Goal: Check status

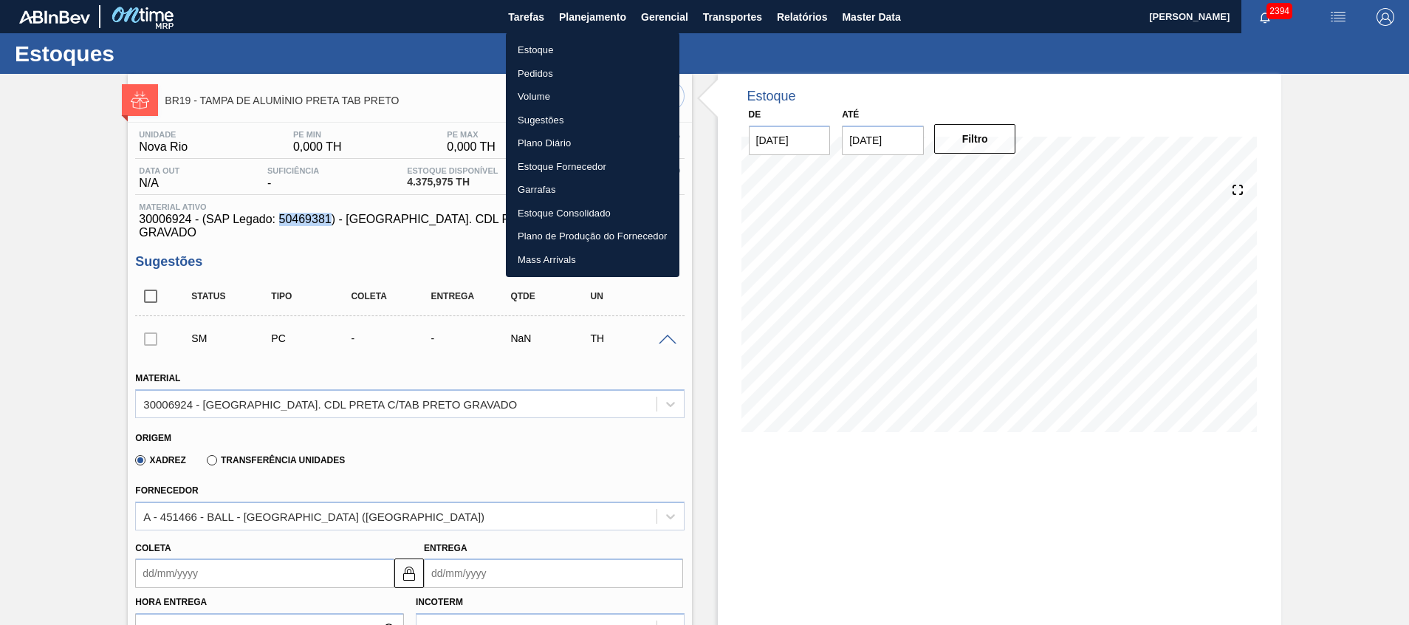
click at [588, 40] on li "Estoque" at bounding box center [593, 50] width 174 height 24
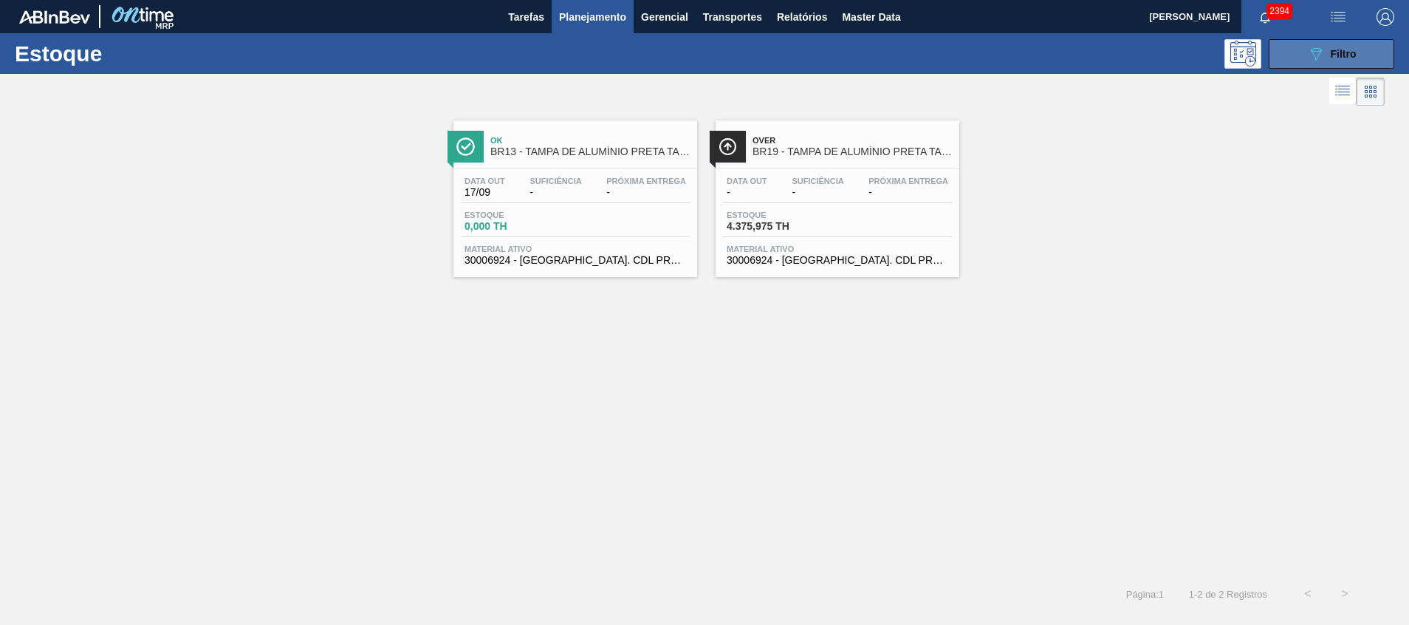
click at [1305, 61] on button "089F7B8B-B2A5-4AFE-B5C0-19BA573D28AC Filtro" at bounding box center [1332, 54] width 126 height 30
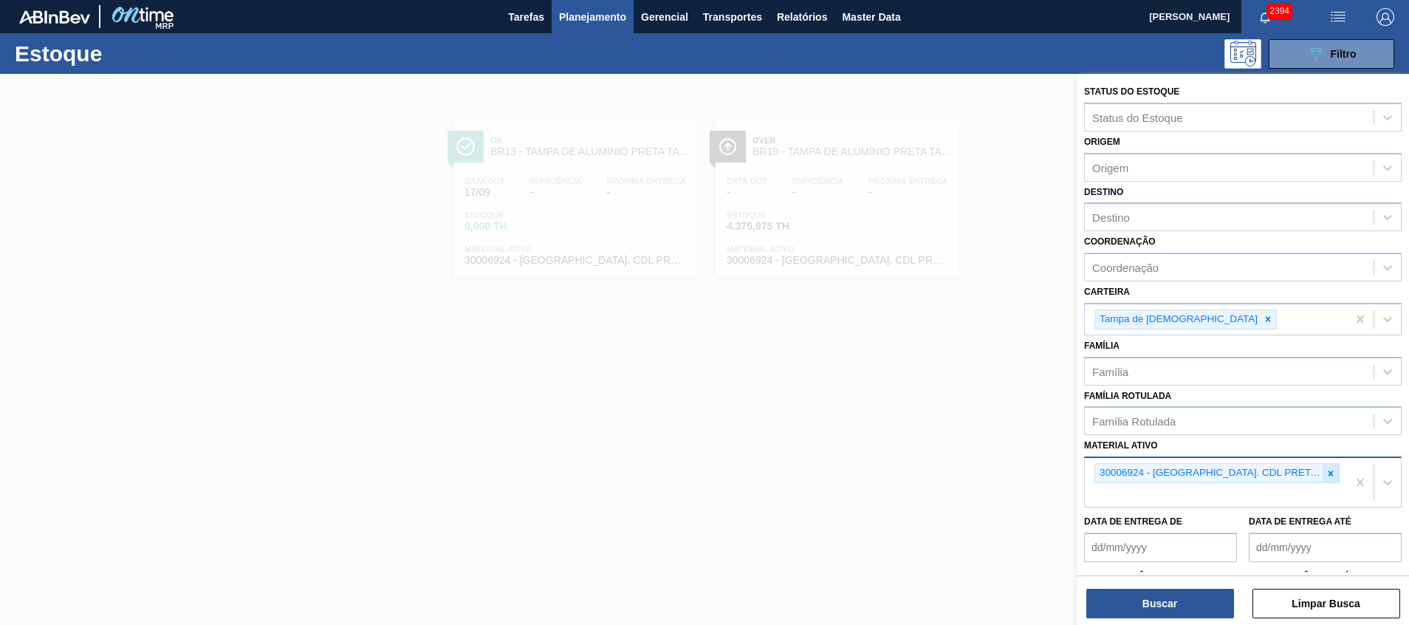
click at [1326, 475] on icon at bounding box center [1331, 473] width 10 height 10
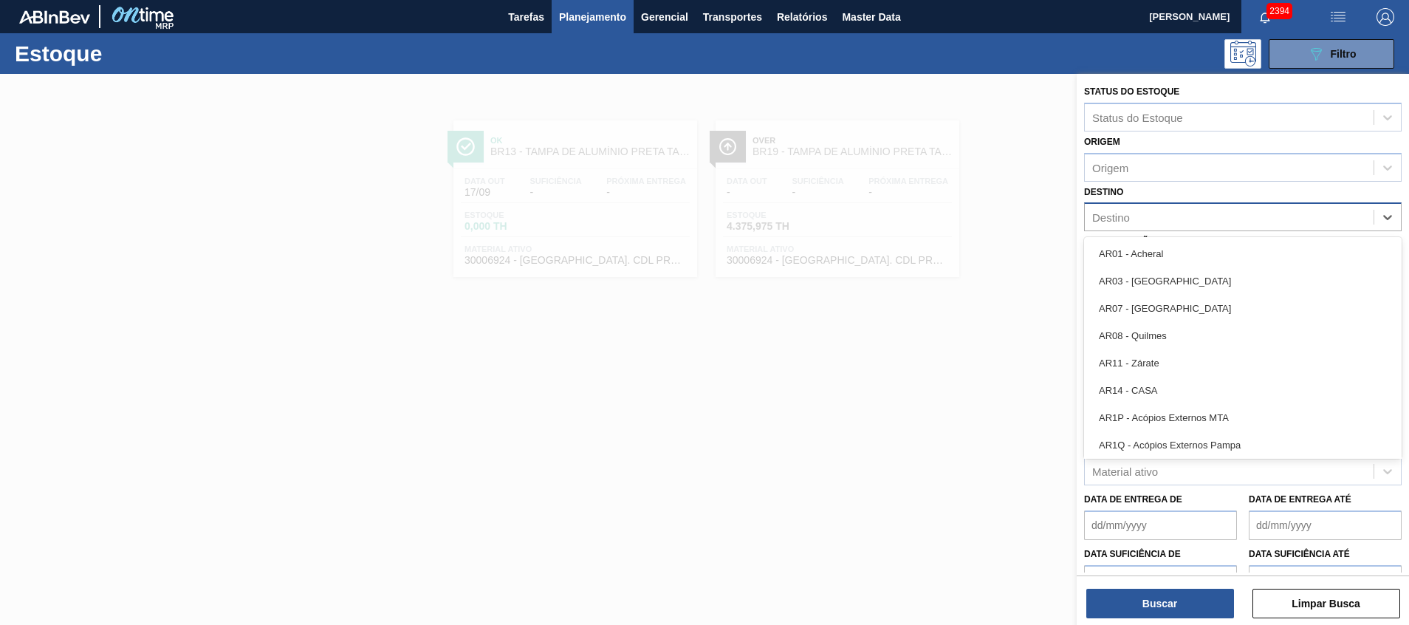
click at [1158, 216] on div "Destino" at bounding box center [1229, 217] width 289 height 21
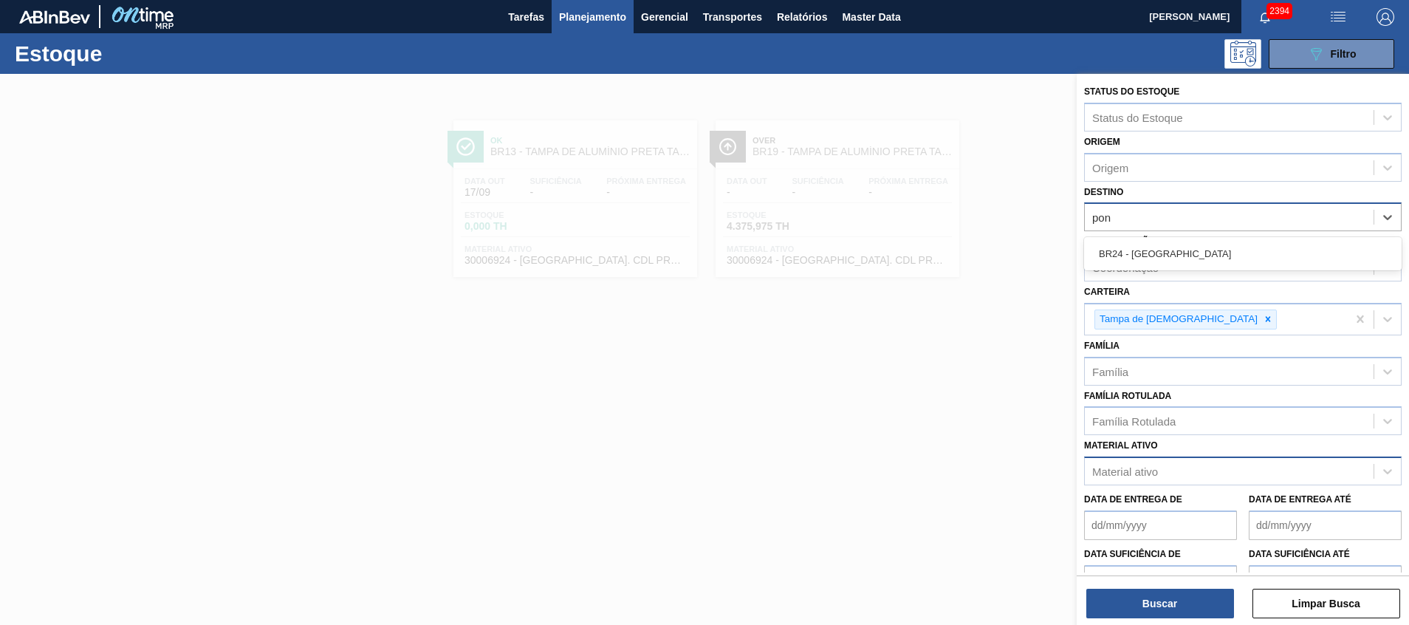
type input "pont"
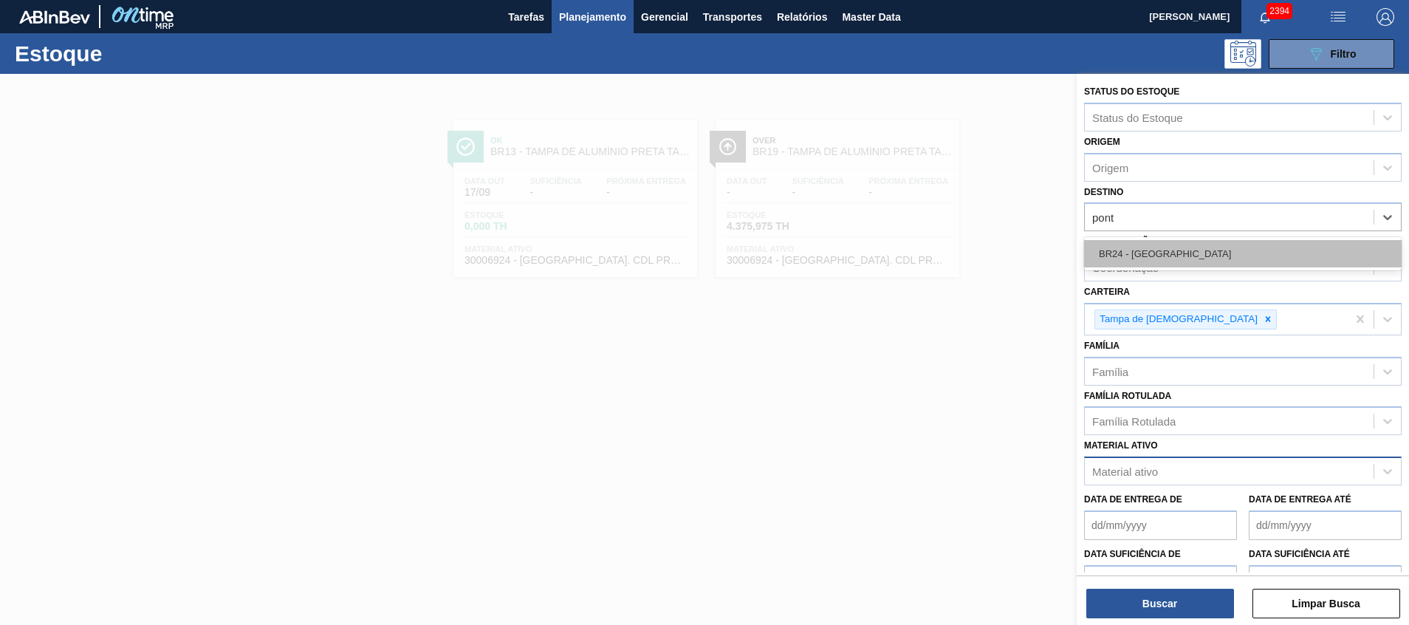
click at [1138, 250] on div "BR24 - Ponta Grossa" at bounding box center [1243, 253] width 318 height 27
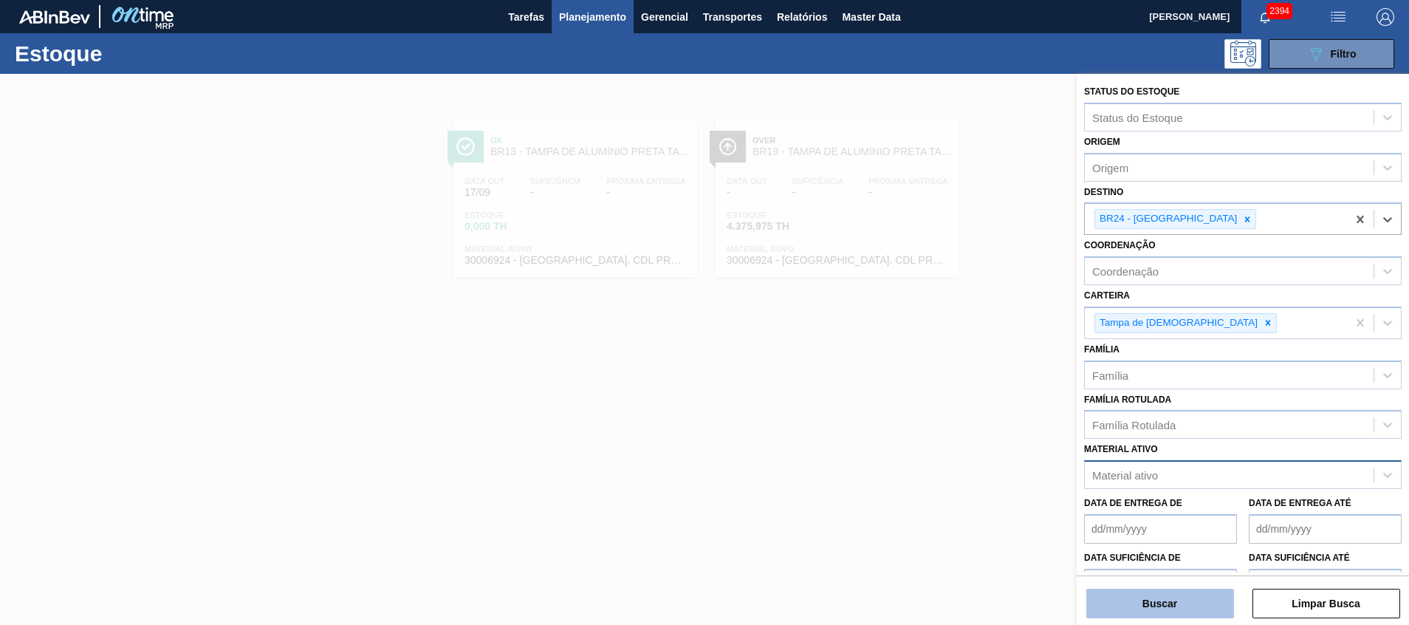
click at [1142, 595] on button "Buscar" at bounding box center [1161, 604] width 148 height 30
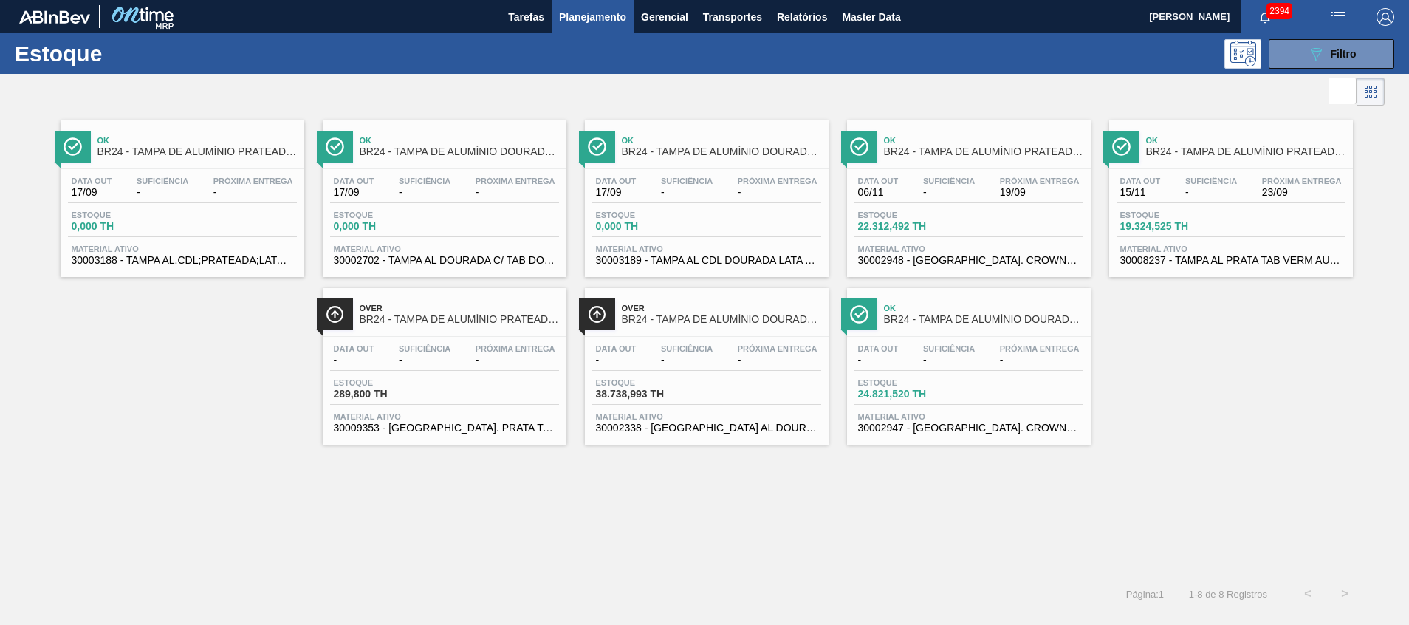
drag, startPoint x: 961, startPoint y: 211, endPoint x: 750, endPoint y: 539, distance: 390.3
click at [753, 555] on div "Ok BR24 - TAMPA DE ALUMÍNIO PRATEADA BALL CDL Data out 17/09 Suficiência - Próx…" at bounding box center [704, 342] width 1409 height 466
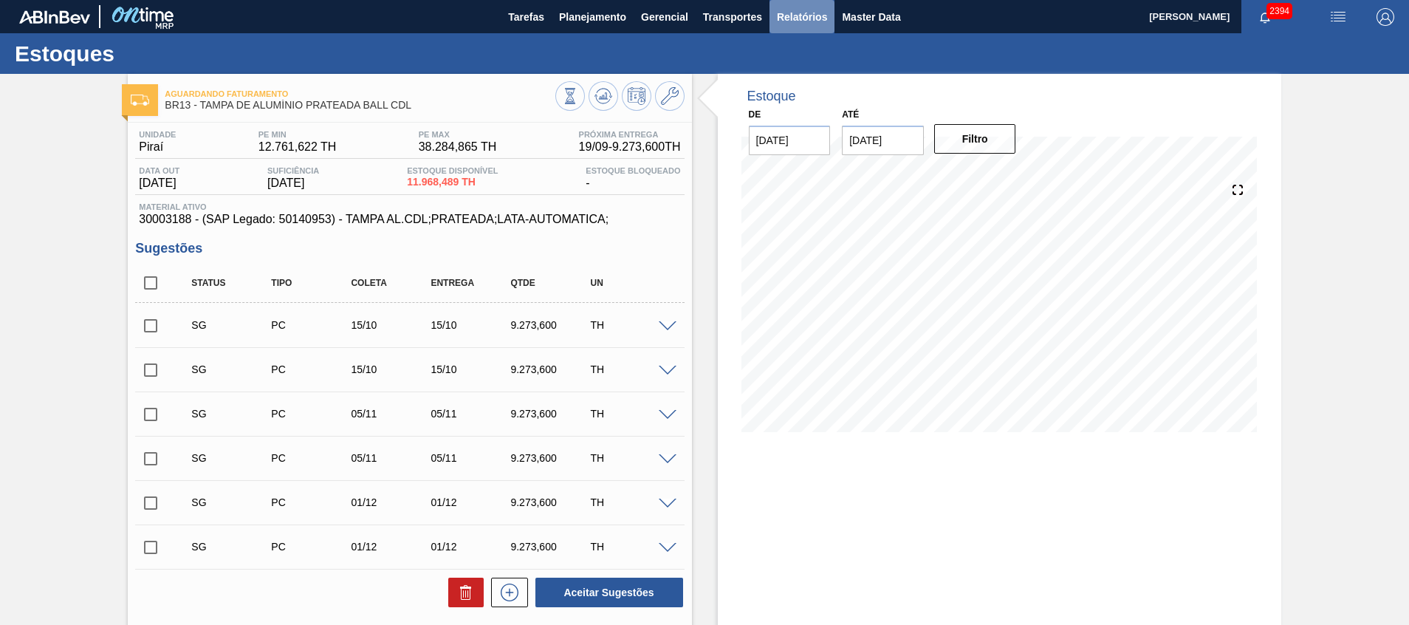
click at [795, 28] on button "Relatórios" at bounding box center [802, 16] width 65 height 33
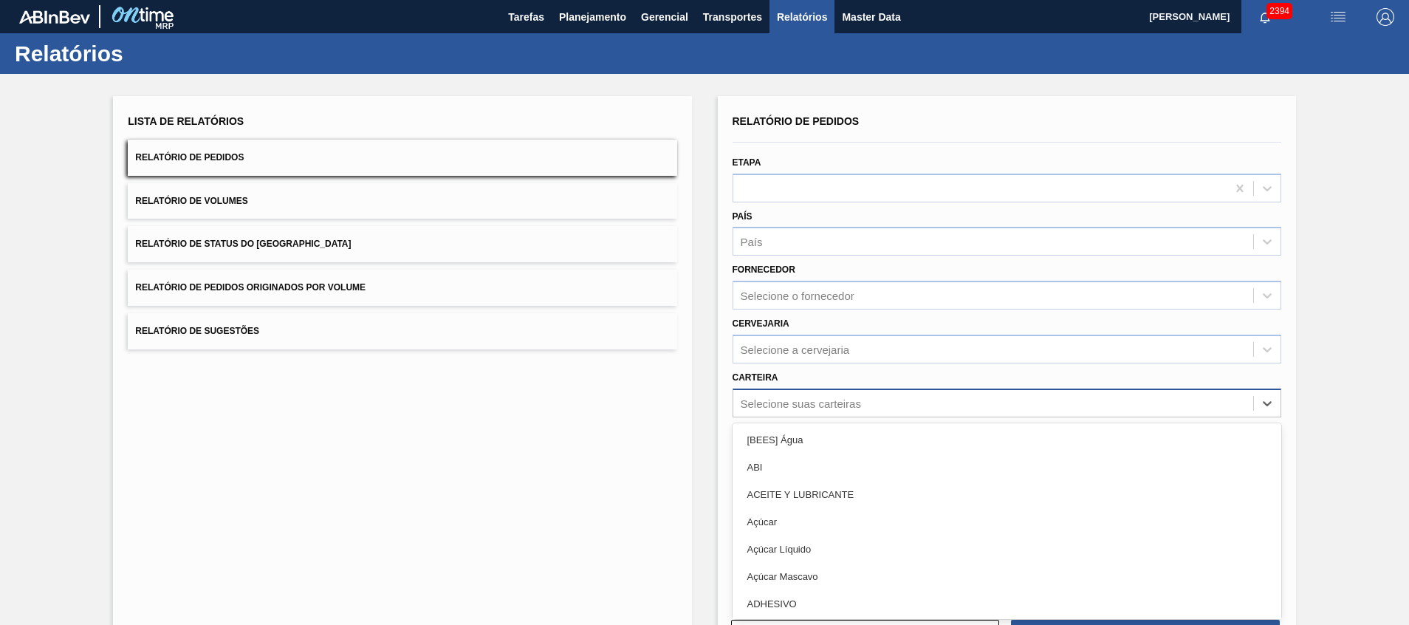
click at [793, 400] on div "Selecione suas carteiras" at bounding box center [1007, 403] width 549 height 29
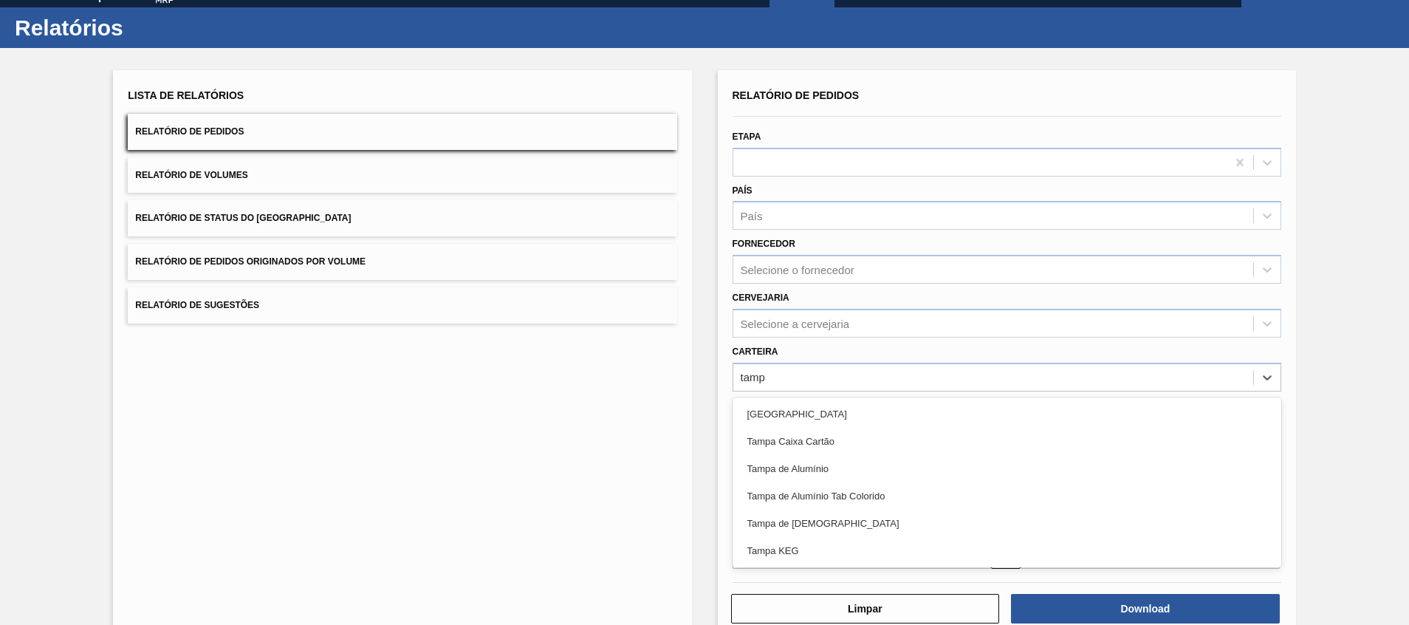
type input "[GEOGRAPHIC_DATA]"
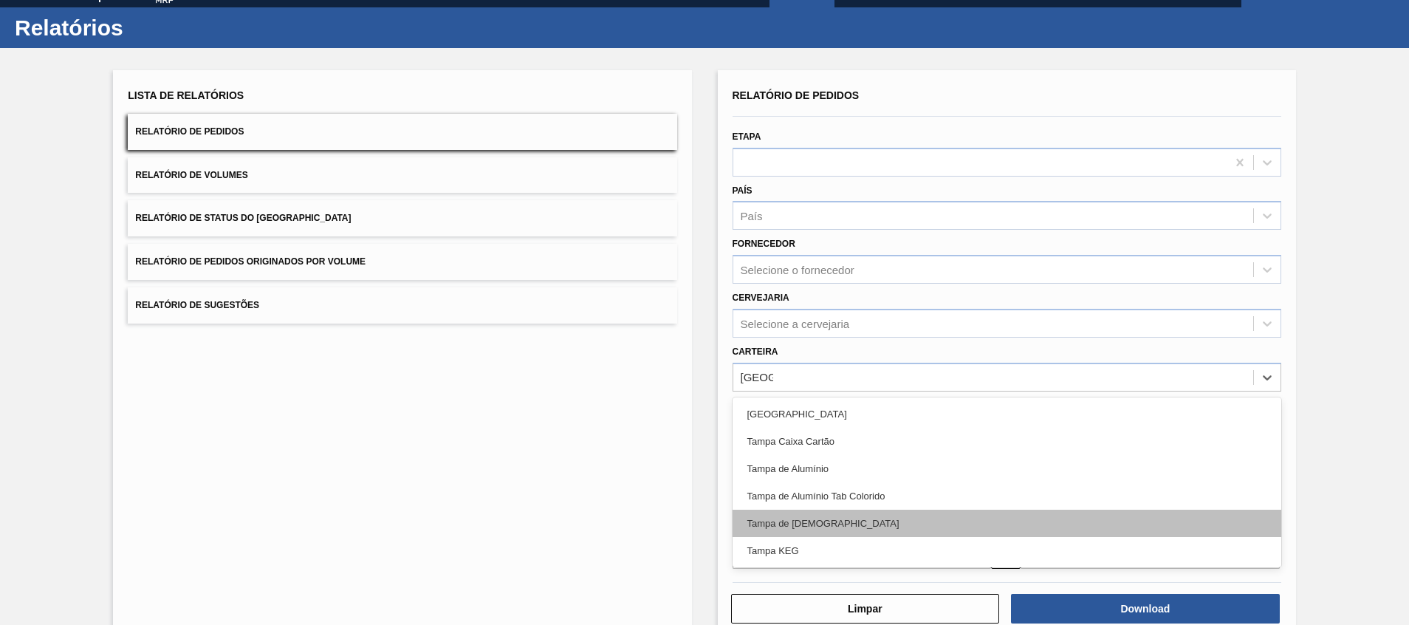
click at [886, 520] on div "Tampa de [DEMOGRAPHIC_DATA]" at bounding box center [1007, 523] width 549 height 27
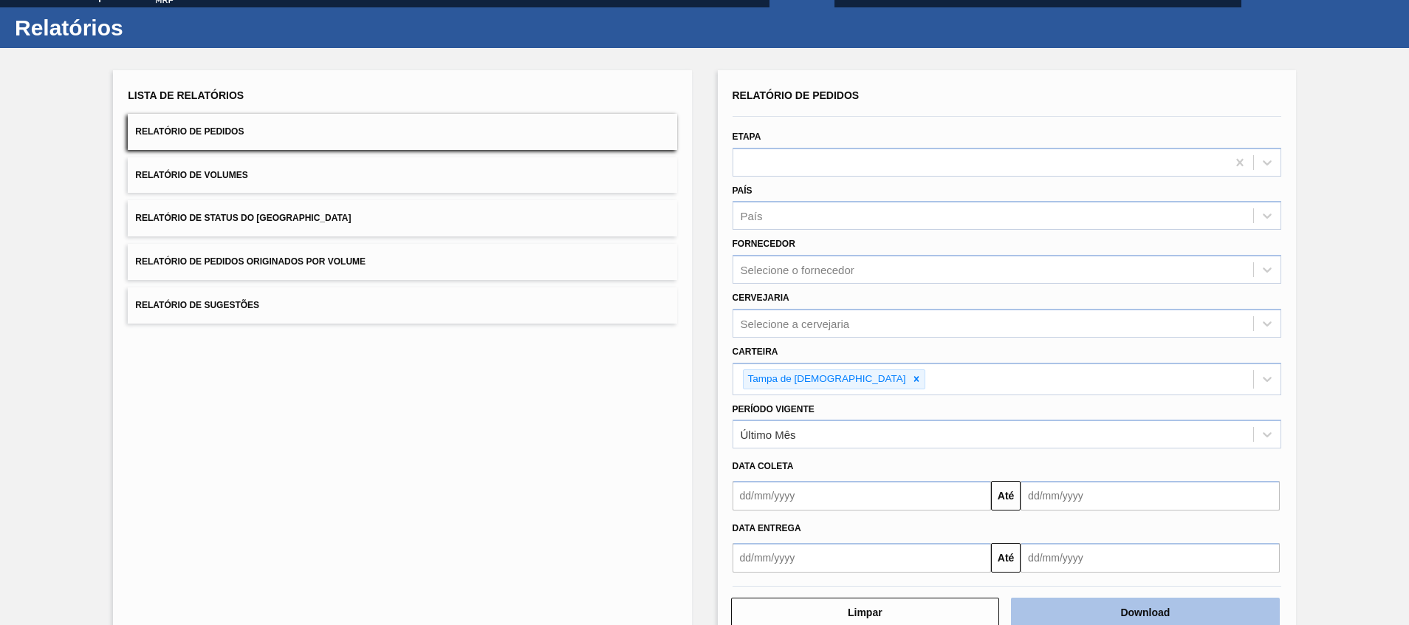
drag, startPoint x: 1053, startPoint y: 597, endPoint x: 1063, endPoint y: 614, distance: 19.9
click at [1053, 598] on div "Download" at bounding box center [1147, 612] width 281 height 33
click at [1064, 613] on button "Download" at bounding box center [1145, 613] width 269 height 30
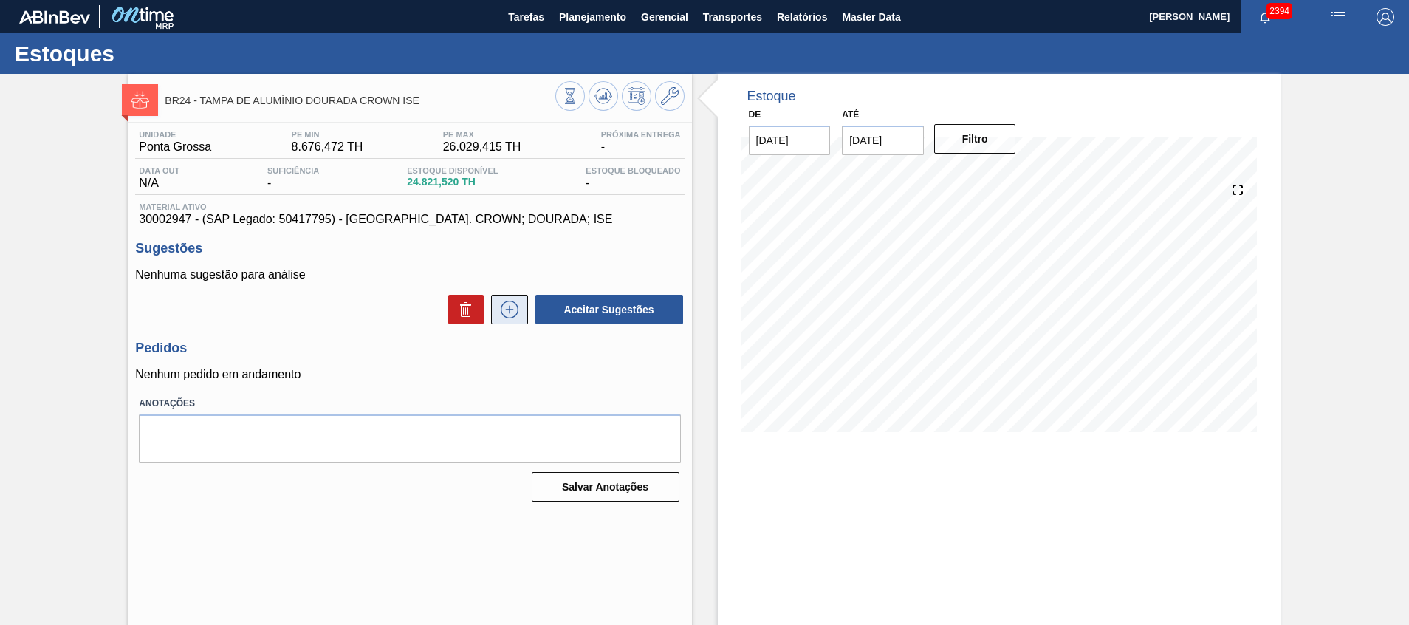
click at [522, 307] on button at bounding box center [509, 310] width 37 height 30
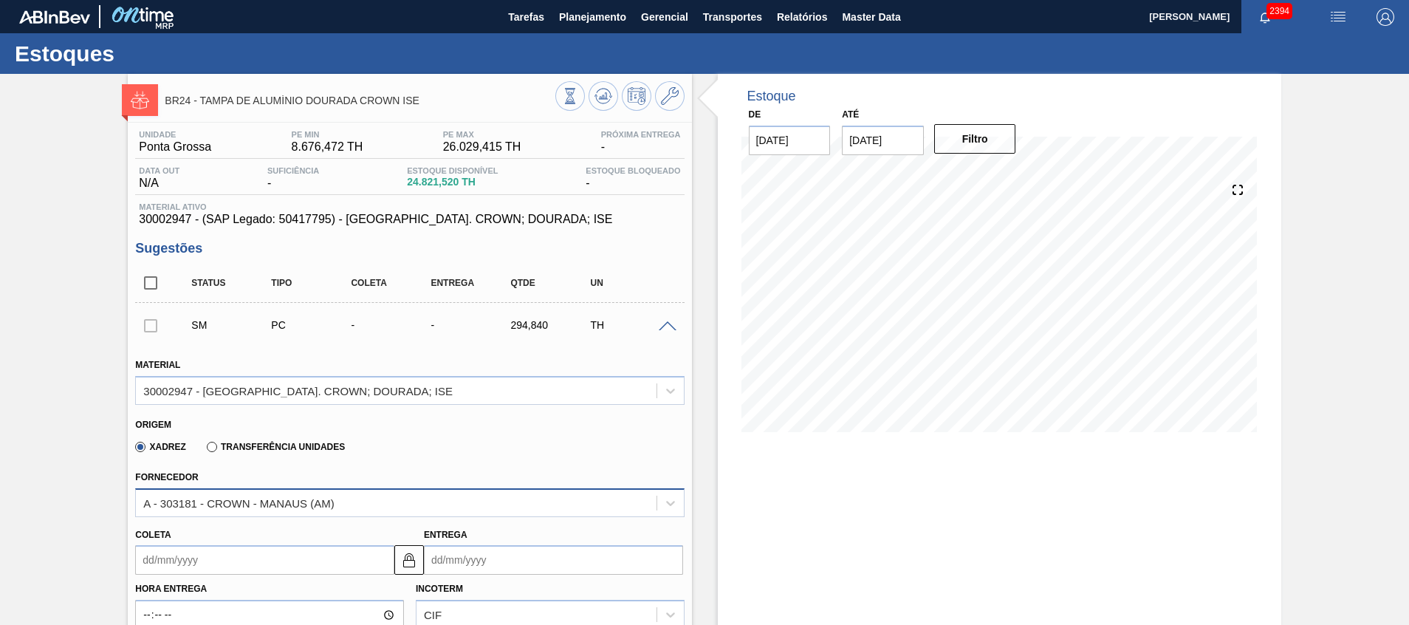
scroll to position [222, 0]
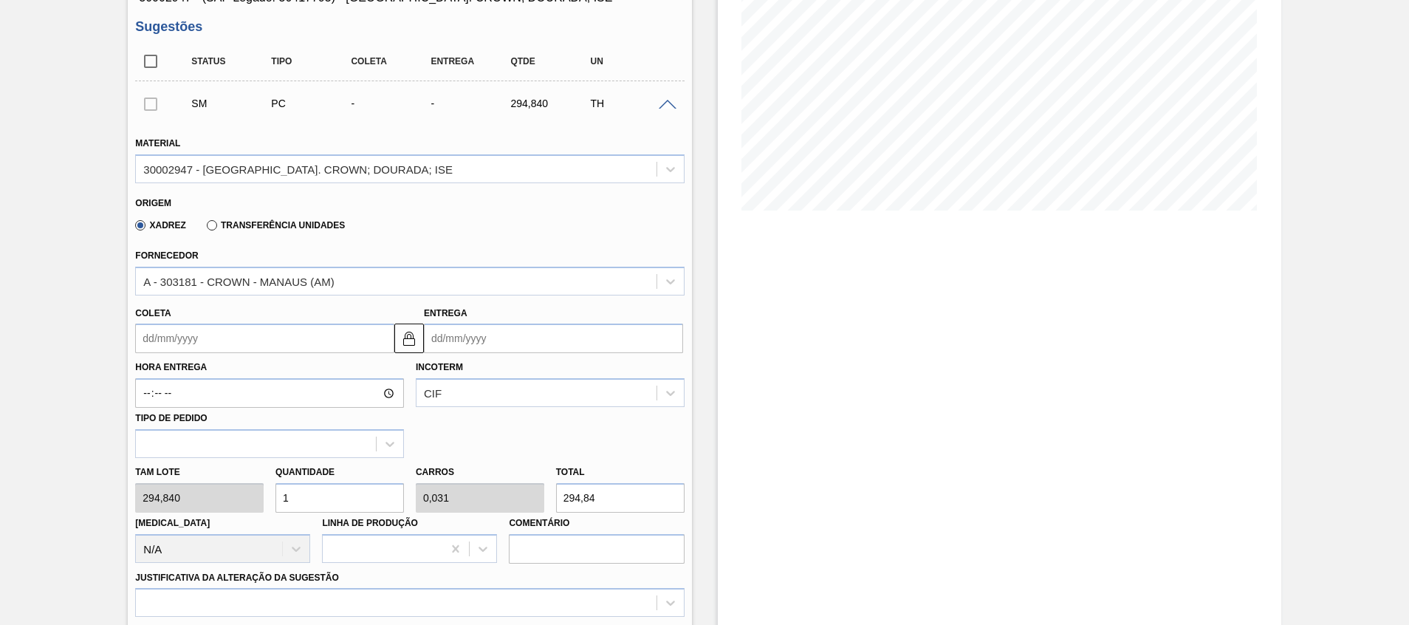
click at [448, 504] on div "Tam lote 294,840 Quantidade 1 Carros 0,031 Total 294,84 Doca N/A Linha de Produ…" at bounding box center [409, 511] width 561 height 106
paste input ".06"
type input "7"
type input "0,219"
type input "2.064"
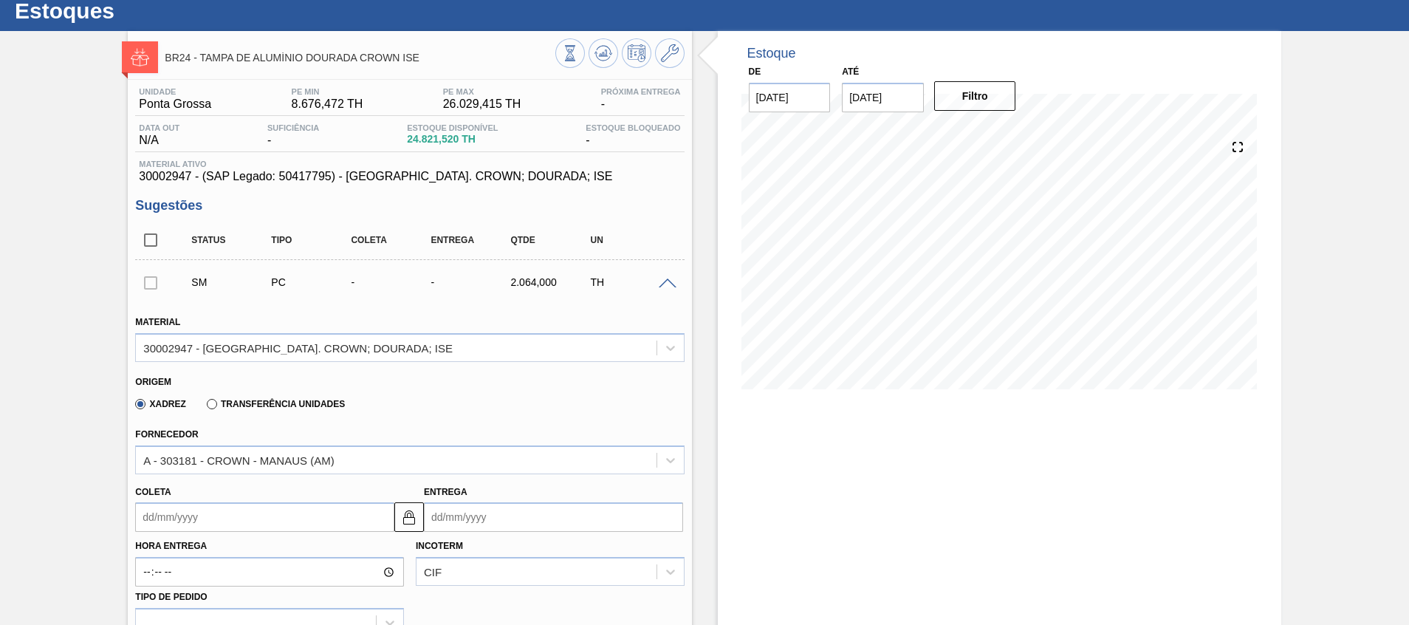
scroll to position [0, 0]
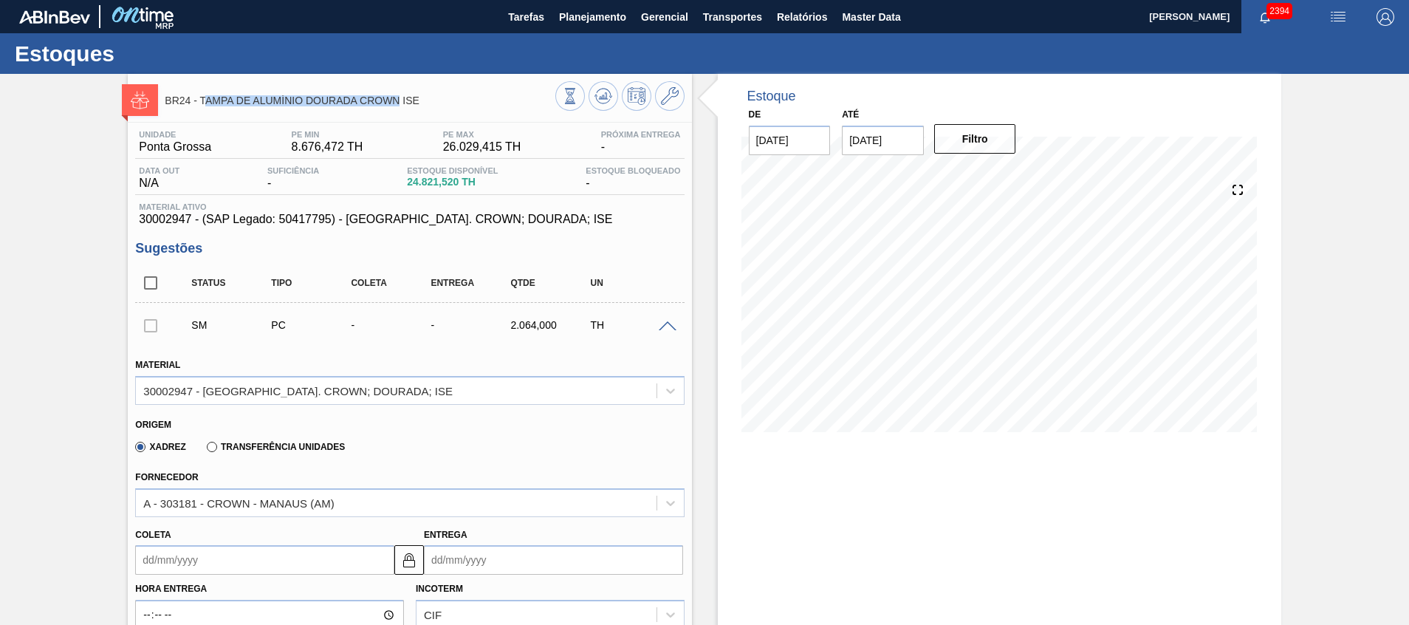
drag, startPoint x: 401, startPoint y: 98, endPoint x: 214, endPoint y: 112, distance: 187.4
click at [202, 107] on div "BR24 - TAMPA DE ALUMÍNIO DOURADA CROWN ISE" at bounding box center [360, 99] width 390 height 33
drag, startPoint x: 478, startPoint y: 106, endPoint x: 199, endPoint y: 98, distance: 278.6
click at [199, 98] on div "BR24 - TAMPA DE ALUMÍNIO DOURADA CROWN ISE" at bounding box center [360, 99] width 390 height 33
copy span "TAMPA DE ALUMÍNIO DOURADA CROWN ISE"
